Goal: Information Seeking & Learning: Learn about a topic

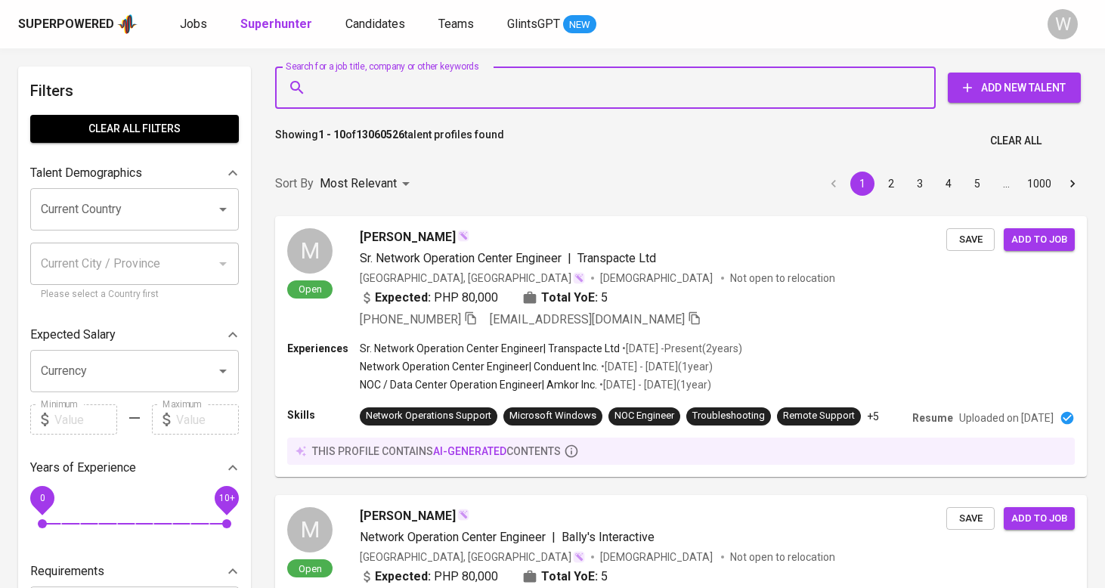
click at [181, 45] on div "Superpowered Jobs Superhunter Candidates Teams GlintsGPT NEW W" at bounding box center [552, 24] width 1105 height 48
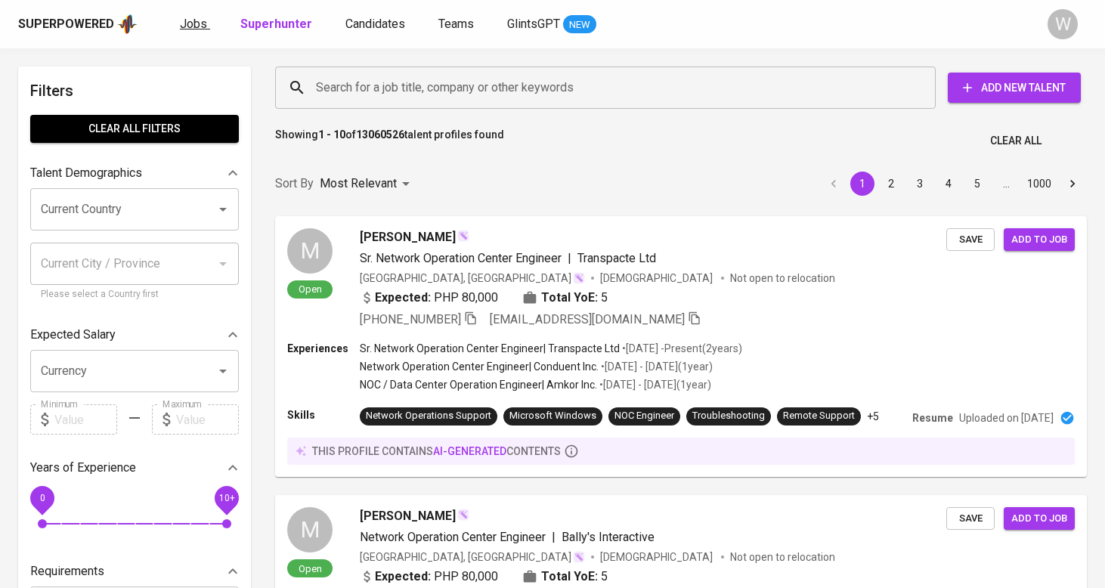
click at [199, 20] on span "Jobs" at bounding box center [193, 24] width 27 height 14
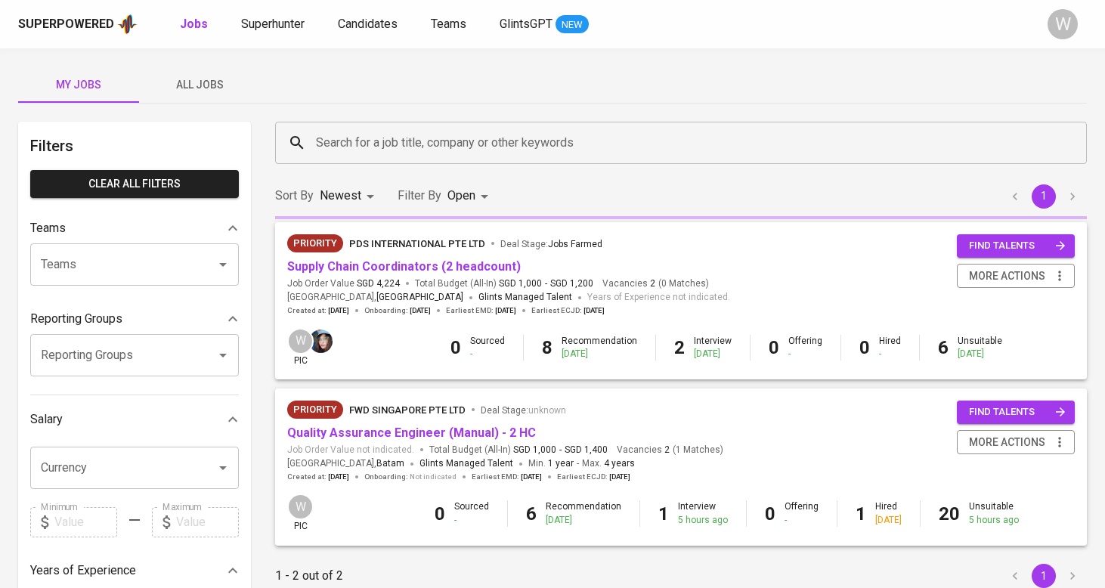
click at [218, 105] on div "My Jobs All Jobs Filters Clear All filters Teams Teams Teams Reporting Groups R…" at bounding box center [552, 520] width 1105 height 944
click at [209, 87] on span "All Jobs" at bounding box center [199, 85] width 103 height 19
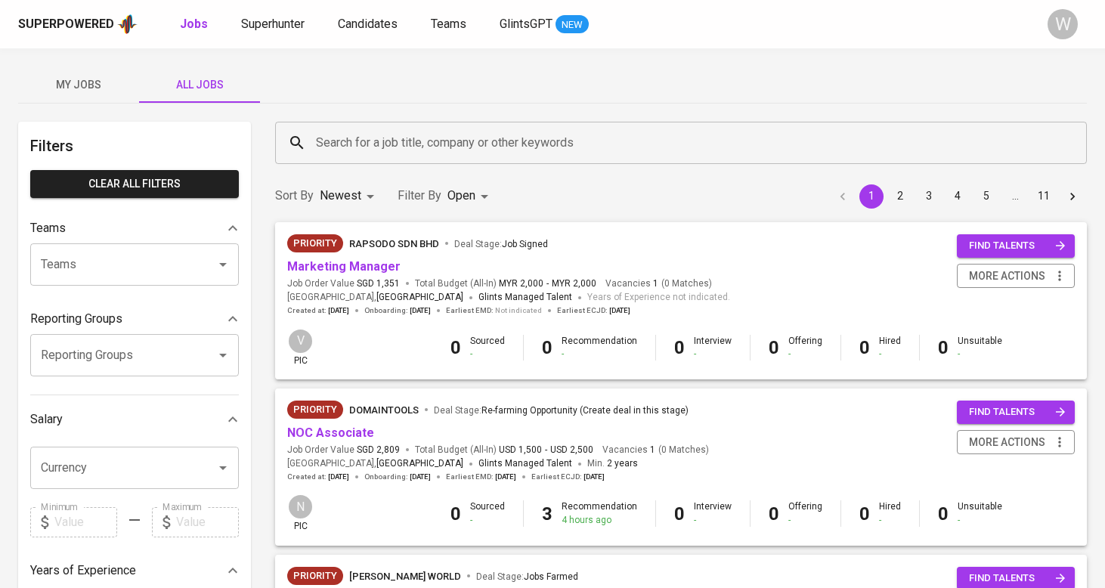
click at [347, 146] on input "Search for a job title, company or other keywords" at bounding box center [684, 142] width 745 height 29
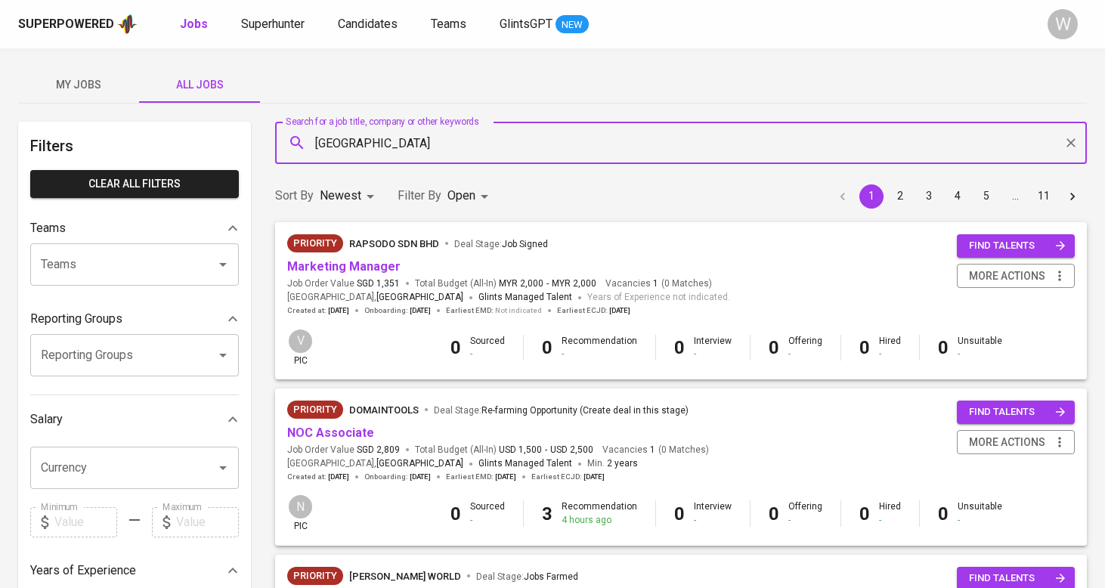
type input "[GEOGRAPHIC_DATA]"
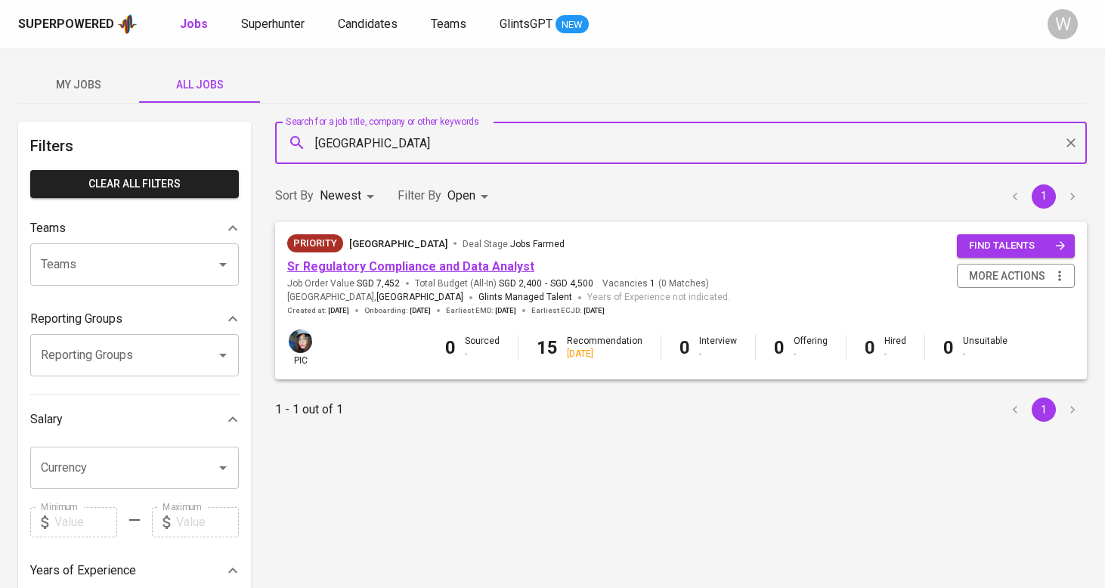
click at [370, 262] on link "Sr Regulatory Compliance and Data Analyst" at bounding box center [410, 266] width 247 height 14
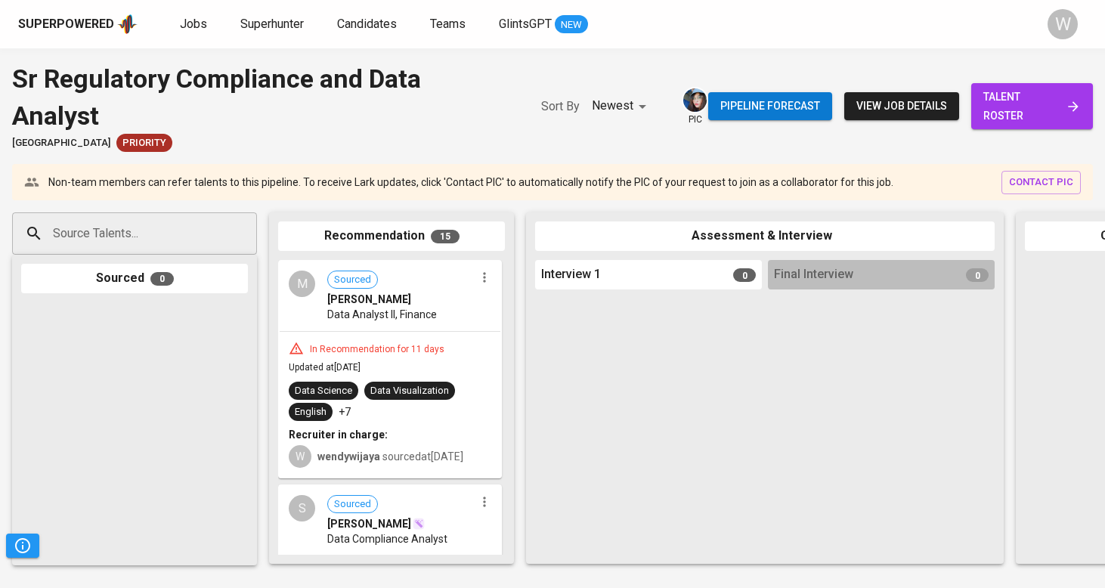
click at [1013, 105] on span "talent roster" at bounding box center [1031, 106] width 97 height 37
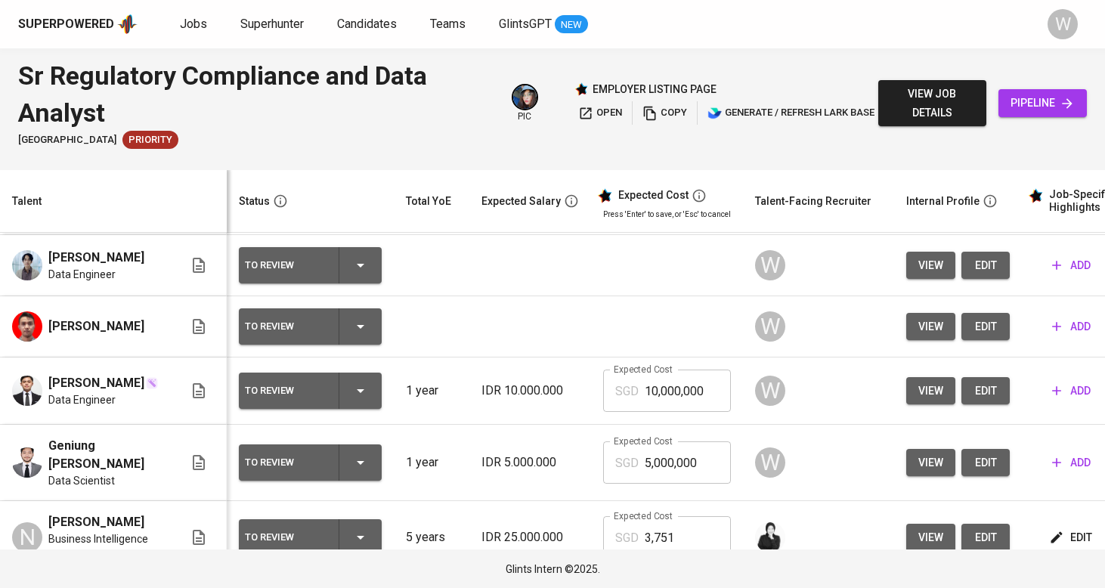
scroll to position [64, 0]
click at [322, 10] on div "Superpowered Jobs Superhunter Candidates Teams GlintsGPT NEW W" at bounding box center [552, 24] width 1105 height 48
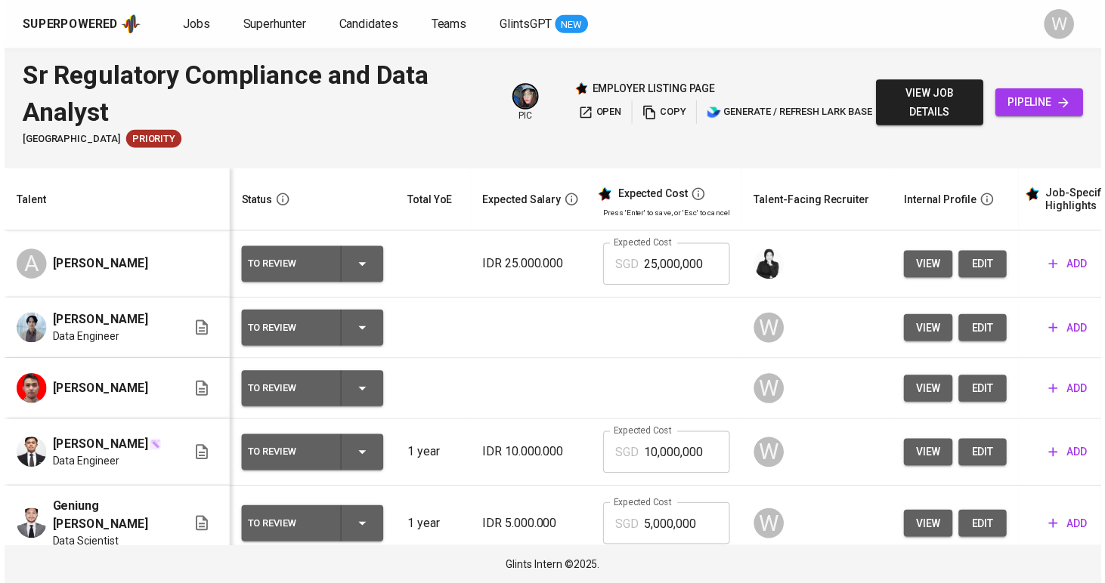
scroll to position [0, 0]
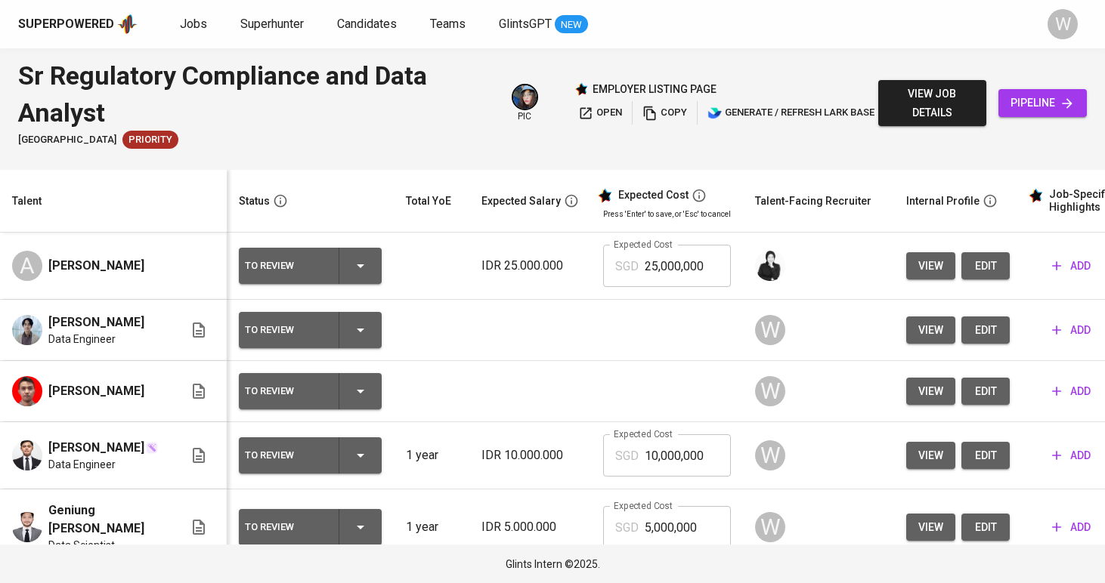
click at [210, 0] on div "Superpowered Jobs Superhunter Candidates Teams GlintsGPT NEW W" at bounding box center [552, 24] width 1105 height 48
